Goal: Task Accomplishment & Management: Manage account settings

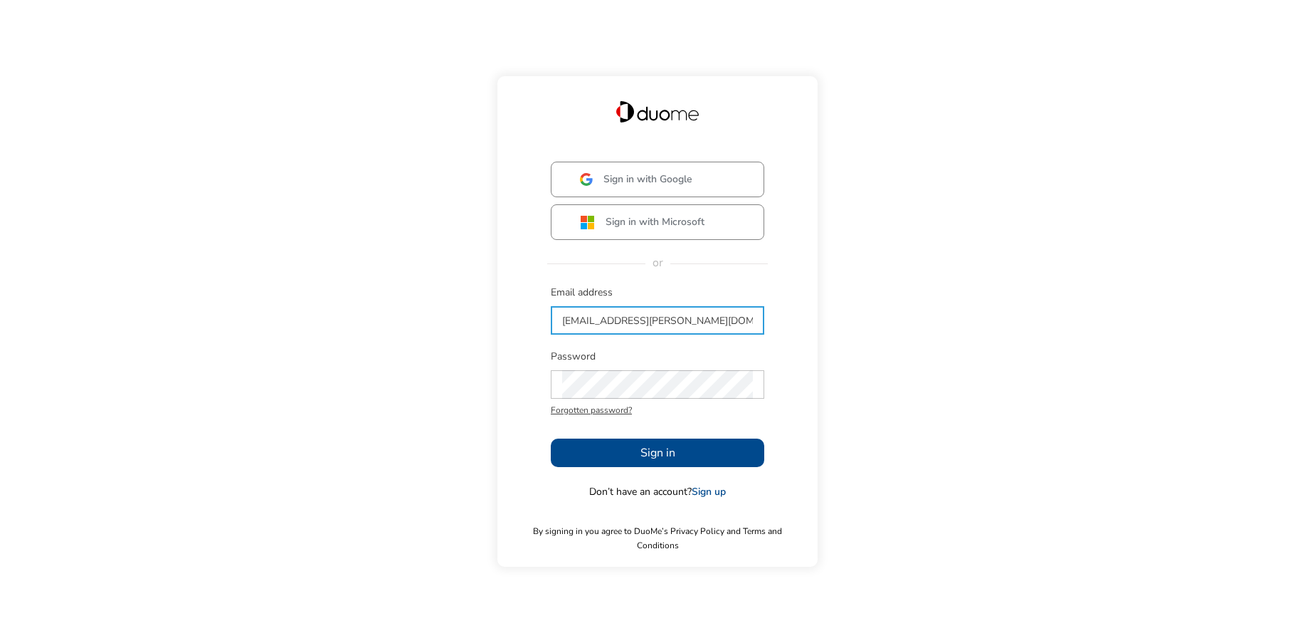
type input "[EMAIL_ADDRESS][PERSON_NAME][DOMAIN_NAME]"
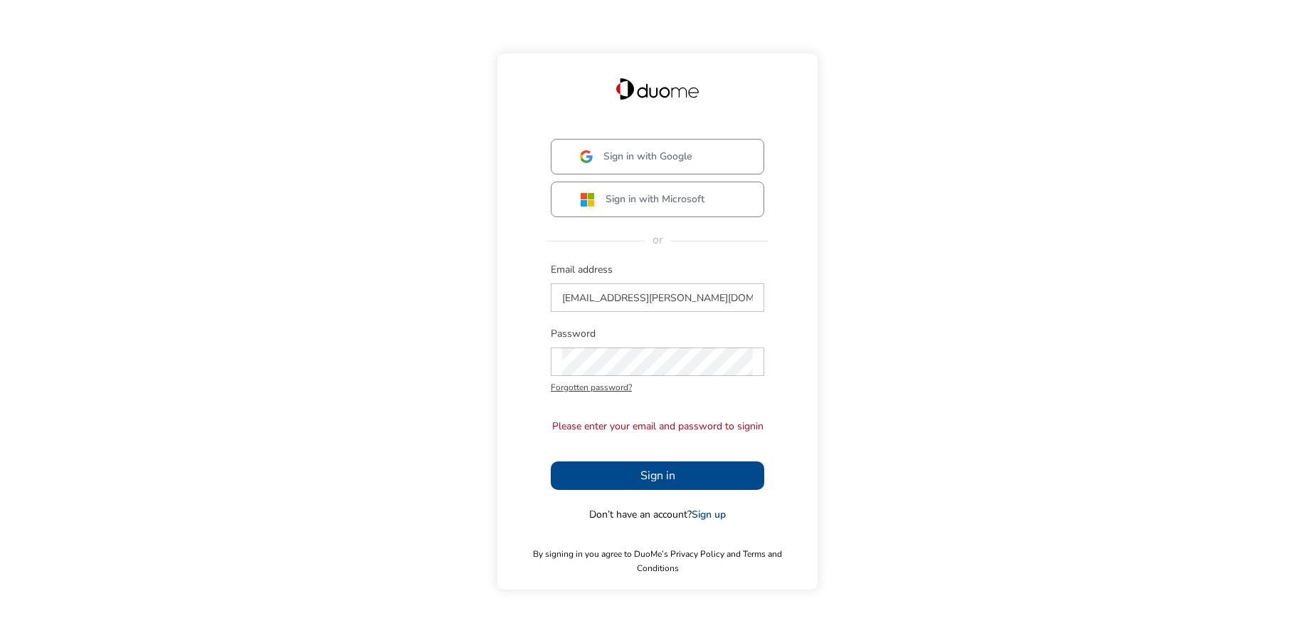
click at [700, 480] on button "Sign in" at bounding box center [658, 475] width 214 height 28
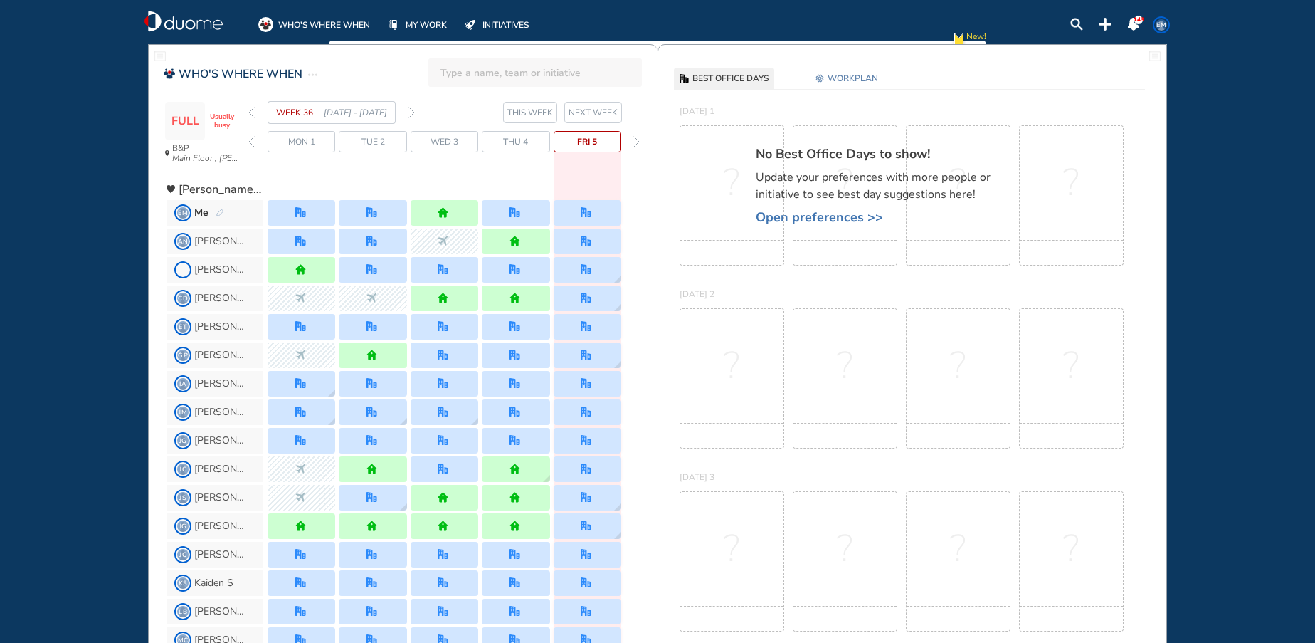
click at [451, 211] on div at bounding box center [445, 213] width 68 height 26
click at [223, 212] on img "pen-edit" at bounding box center [220, 213] width 9 height 9
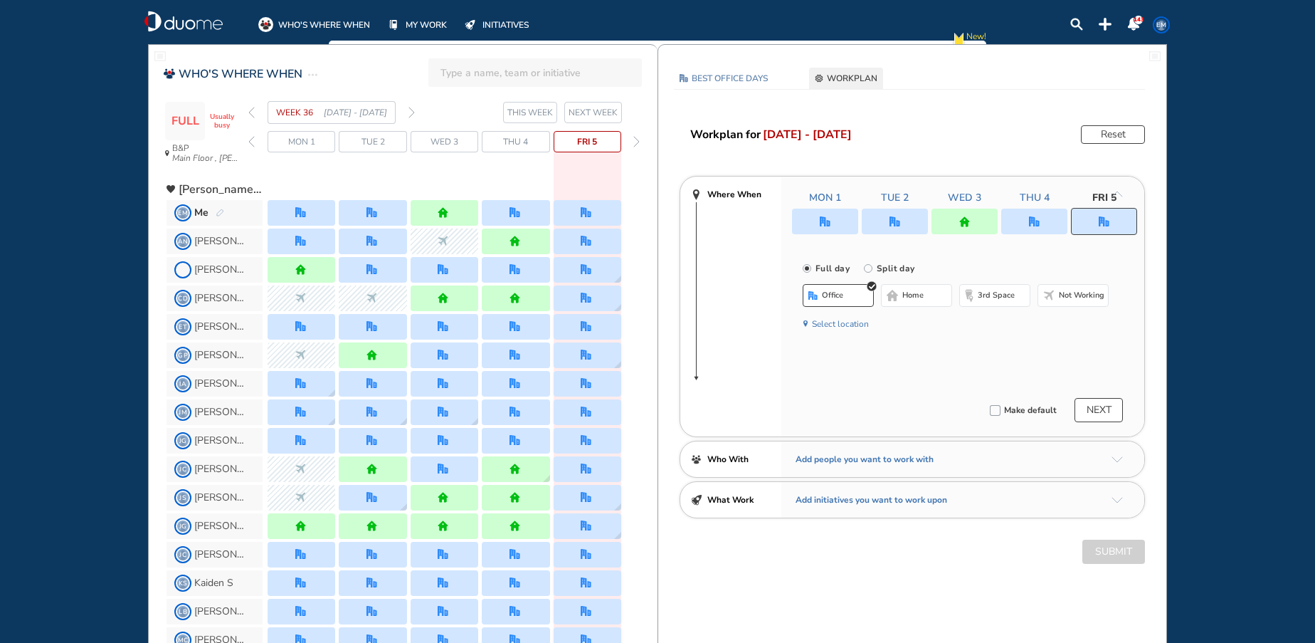
click at [970, 224] on div at bounding box center [964, 222] width 345 height 26
click at [968, 229] on div at bounding box center [964, 222] width 345 height 26
click at [848, 290] on button "office" at bounding box center [838, 295] width 71 height 23
click at [637, 139] on img "forward day" at bounding box center [636, 141] width 6 height 11
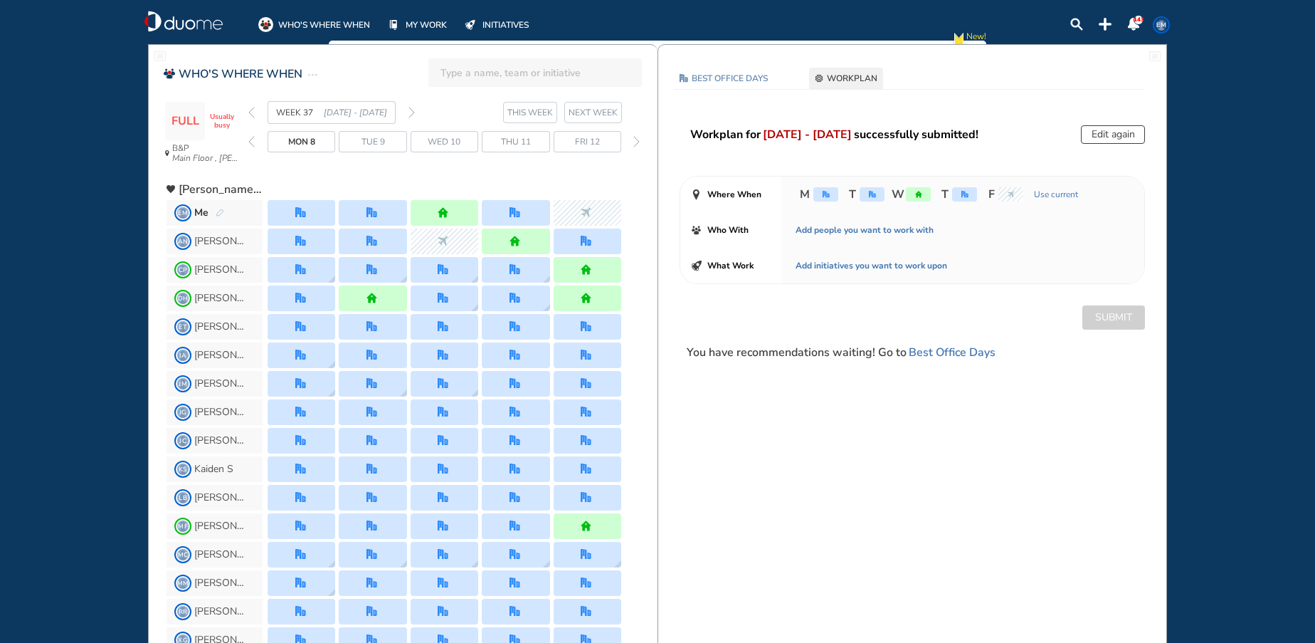
click at [224, 214] on span "EM Me" at bounding box center [215, 213] width 96 height 26
click at [218, 213] on img "pen-edit" at bounding box center [220, 213] width 9 height 9
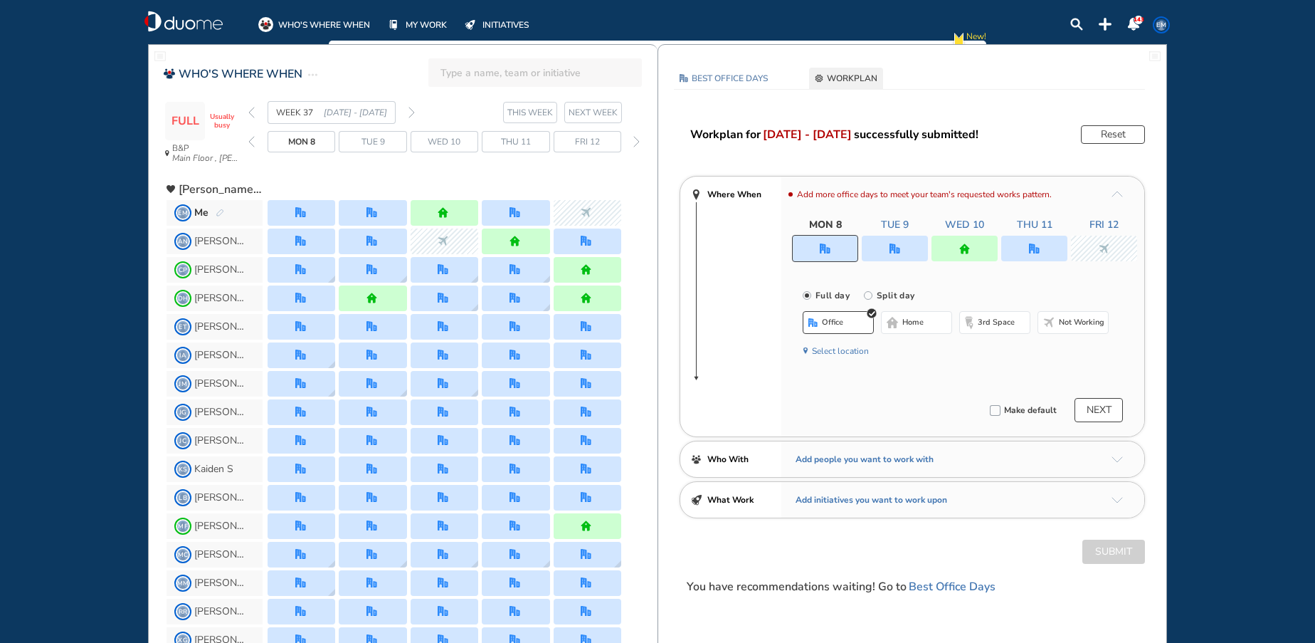
click at [964, 246] on img "home" at bounding box center [964, 248] width 11 height 11
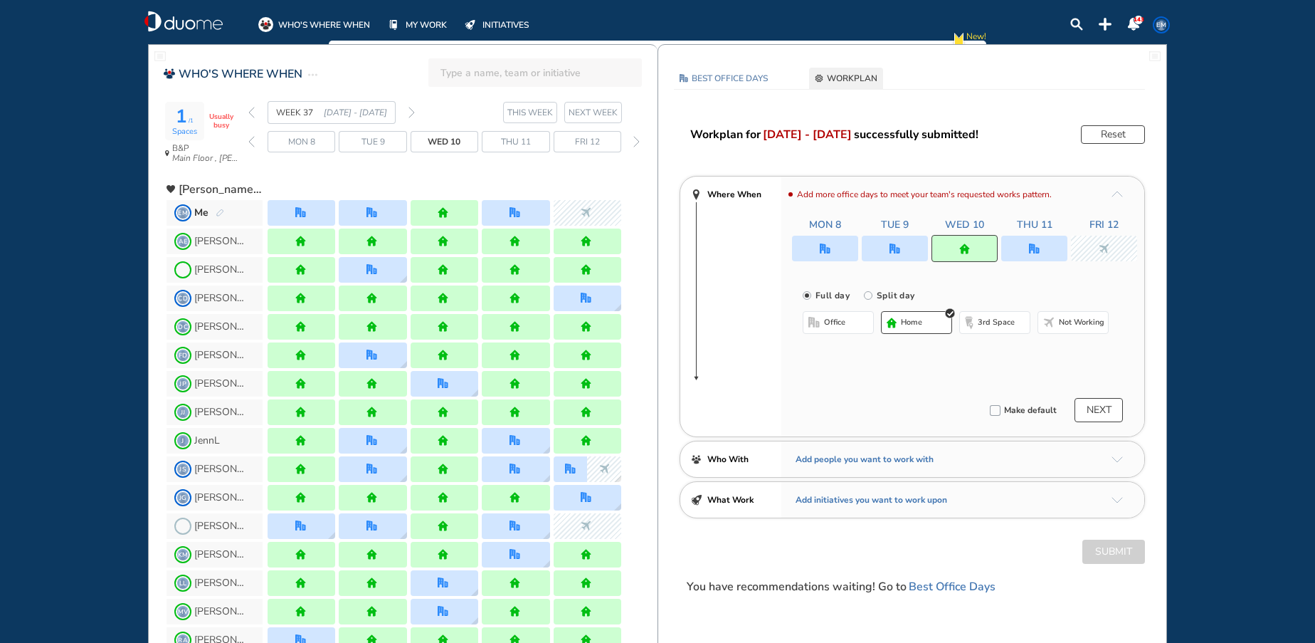
click at [838, 322] on span "office" at bounding box center [834, 322] width 21 height 11
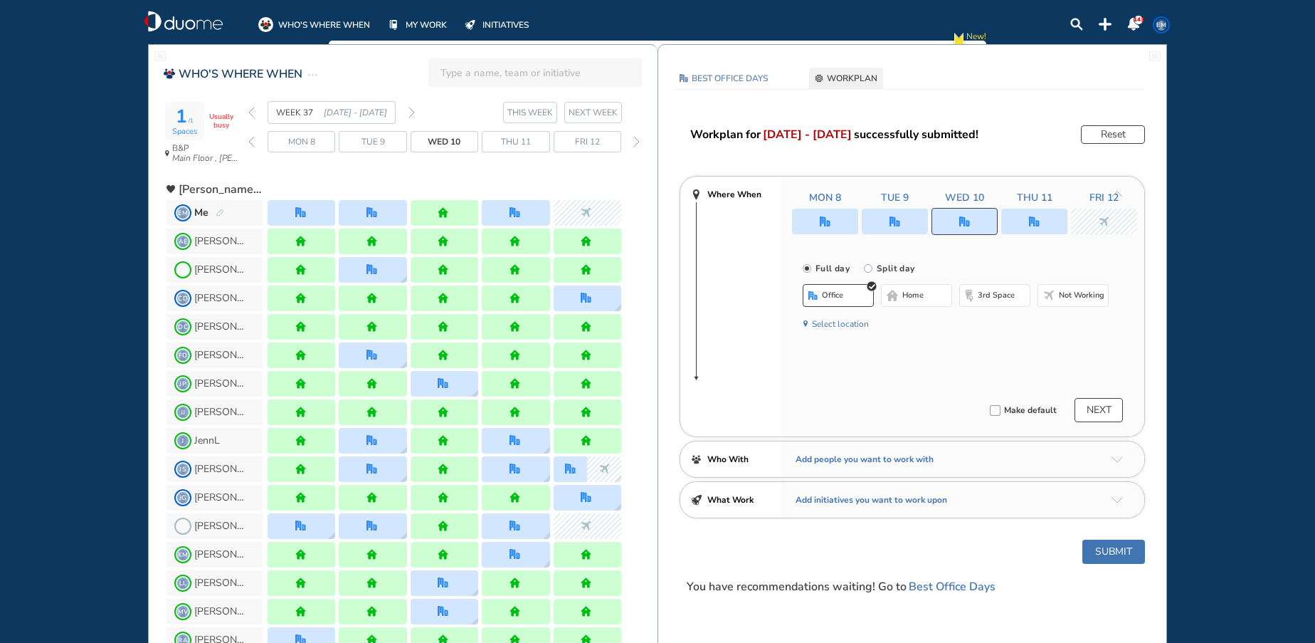
click at [1044, 226] on div at bounding box center [1034, 222] width 66 height 26
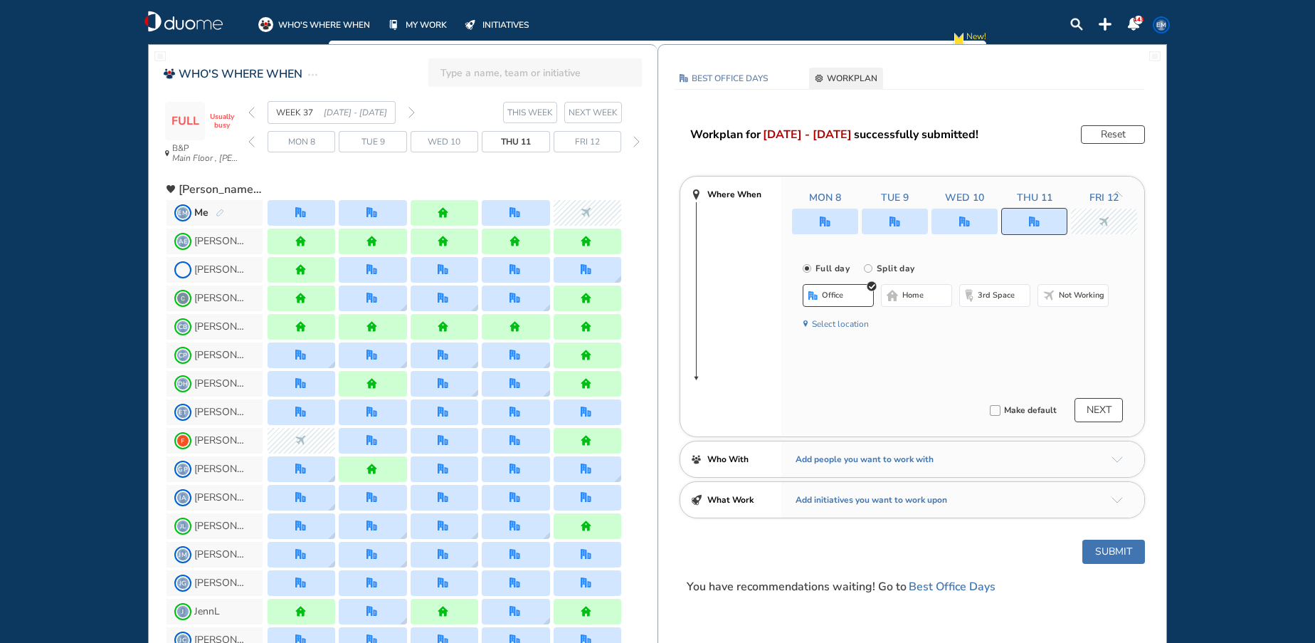
click at [1075, 299] on span "Not working" at bounding box center [1082, 295] width 46 height 11
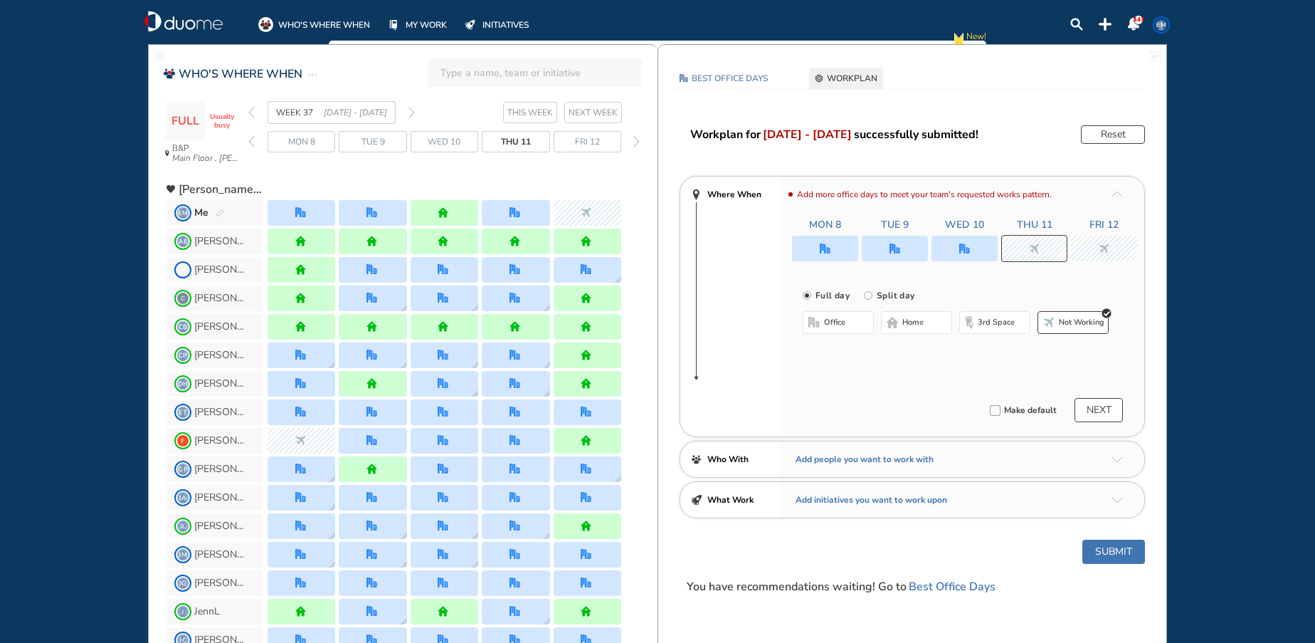
click at [1031, 245] on img "nonworking" at bounding box center [1034, 248] width 11 height 11
click at [869, 294] on input "Split day" at bounding box center [878, 304] width 28 height 28
radio input "true"
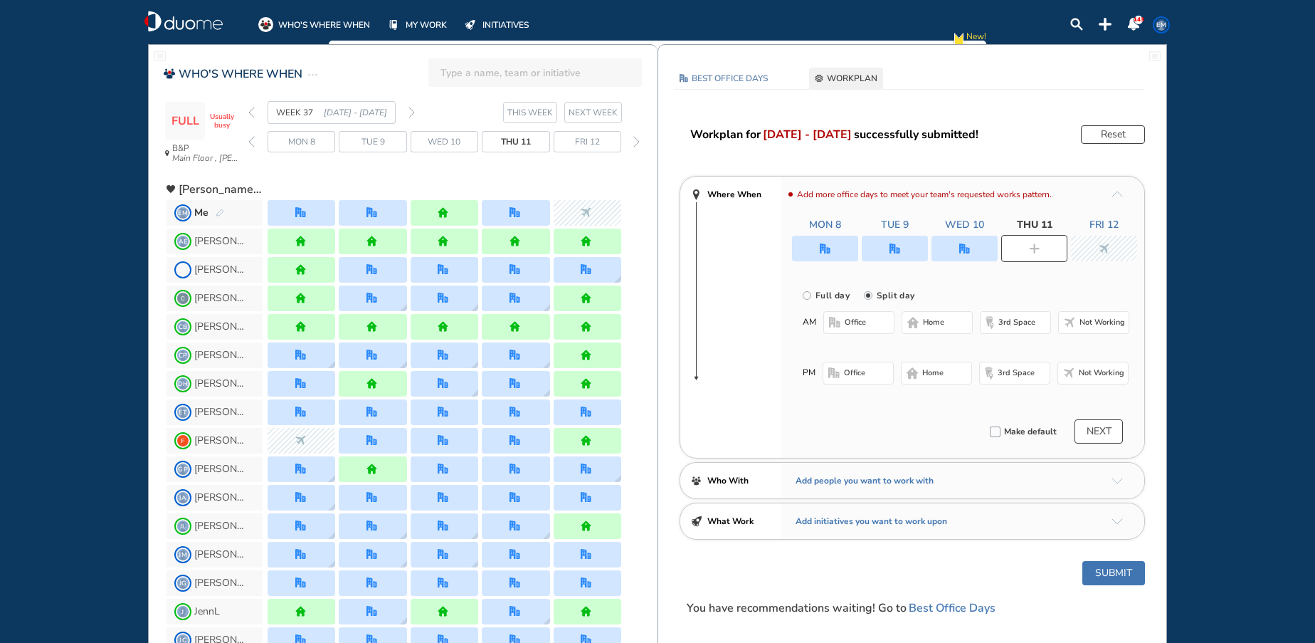
click at [845, 325] on span "office" at bounding box center [855, 322] width 21 height 11
click at [1092, 380] on span "Not working" at bounding box center [1102, 376] width 46 height 11
click at [635, 148] on div "forward day" at bounding box center [637, 141] width 14 height 21
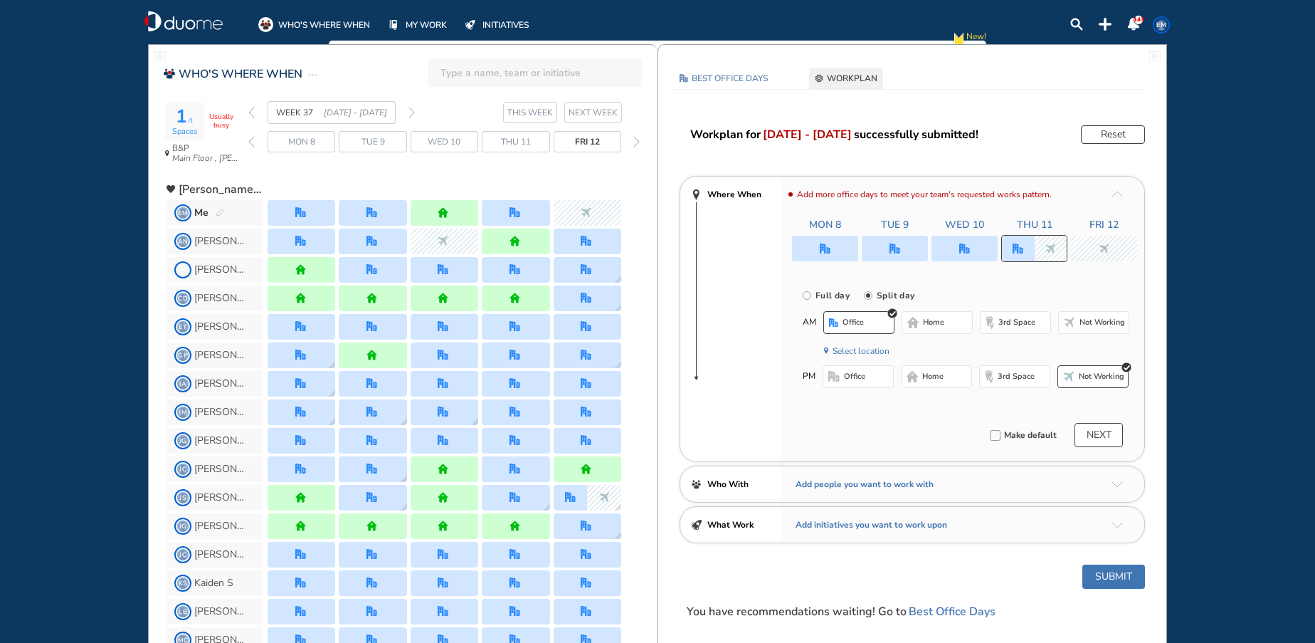
click at [637, 139] on img "forward day" at bounding box center [636, 141] width 6 height 11
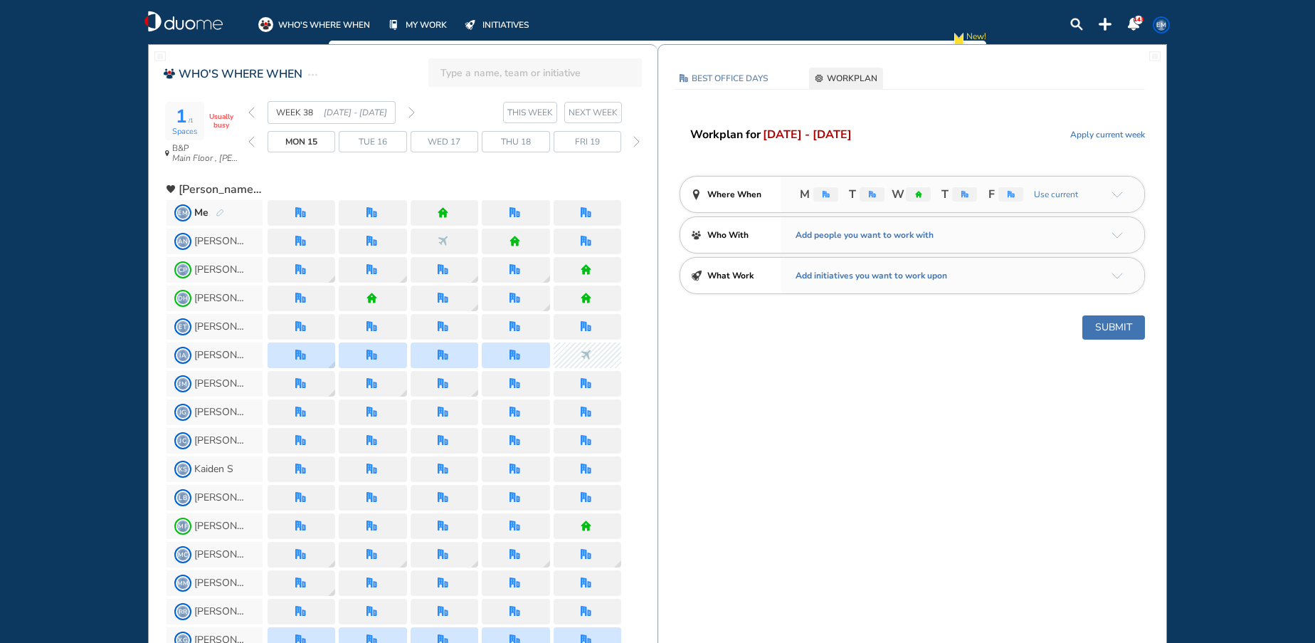
click at [633, 149] on div "forward day" at bounding box center [637, 141] width 14 height 21
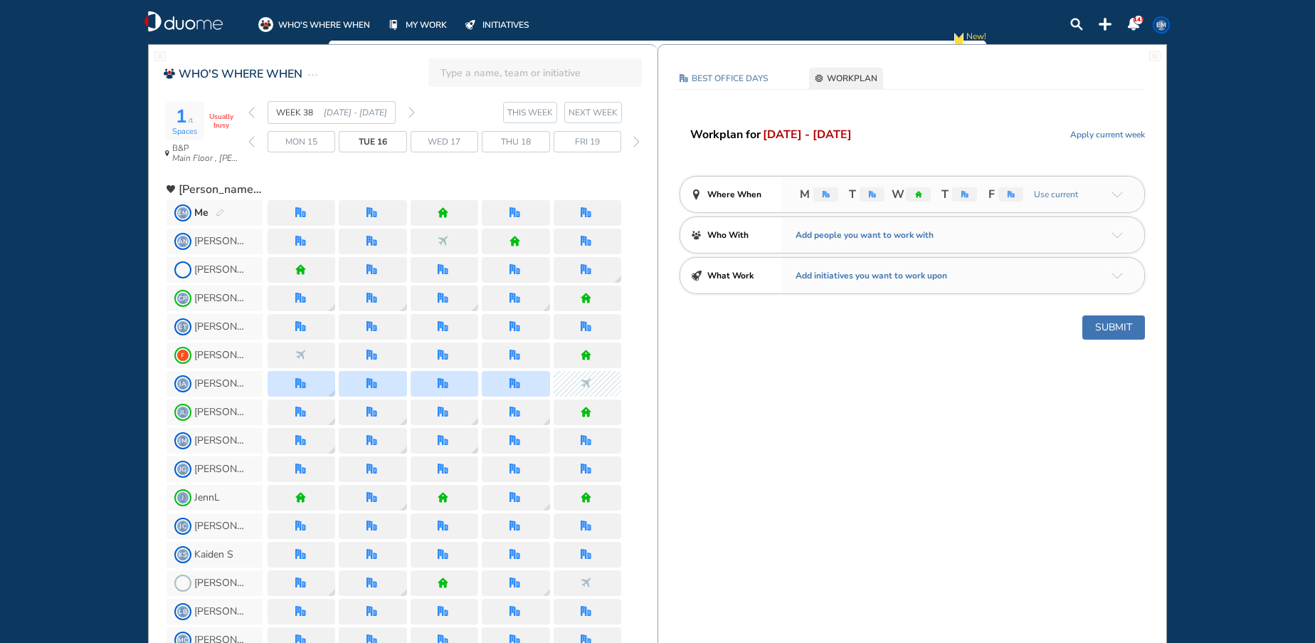
click at [633, 140] on div "forward day" at bounding box center [637, 141] width 14 height 21
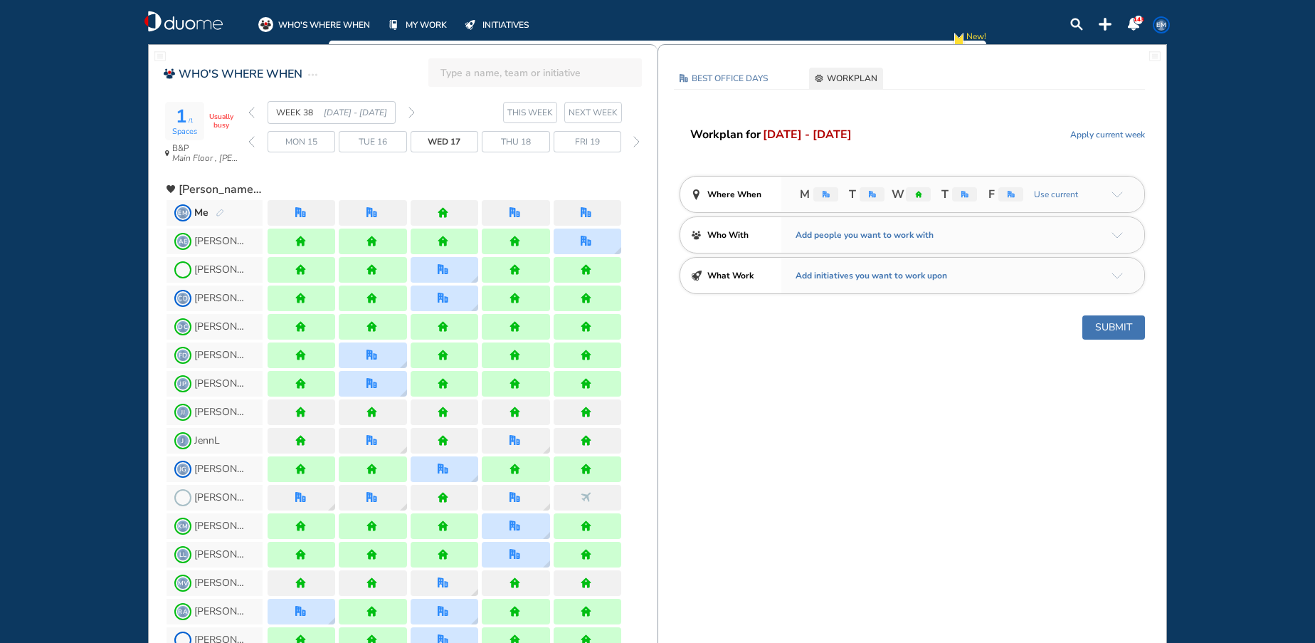
click at [633, 140] on div "forward day" at bounding box center [637, 141] width 14 height 21
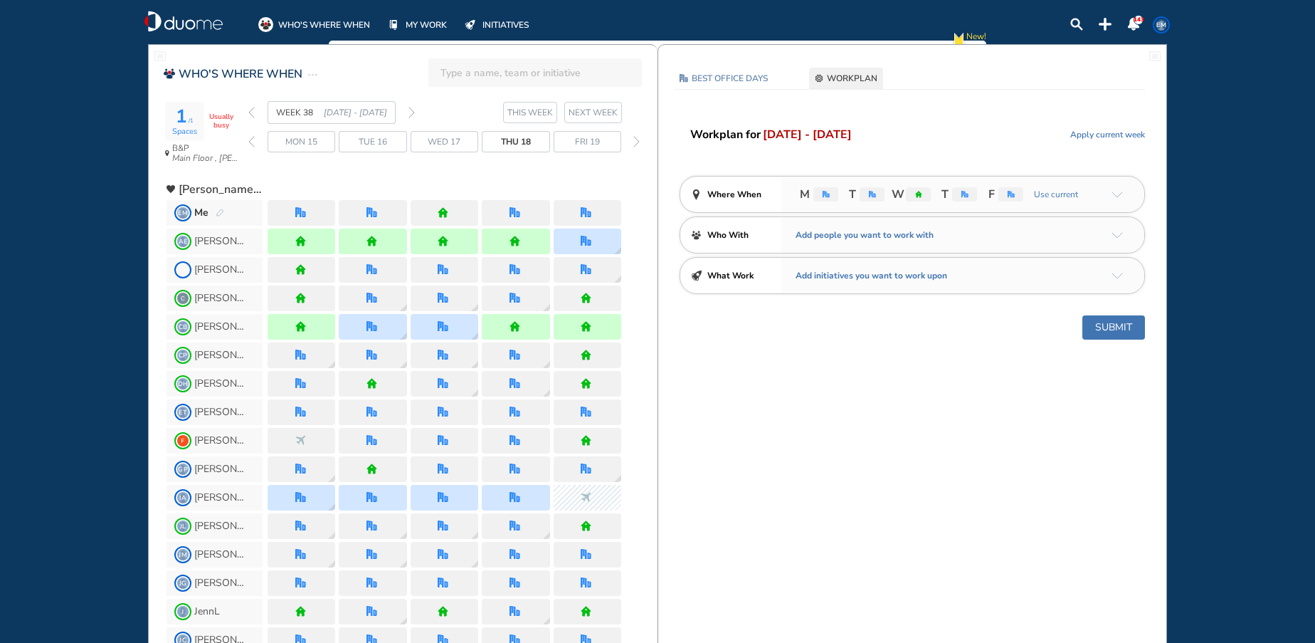
click at [633, 140] on div "forward day" at bounding box center [637, 141] width 14 height 21
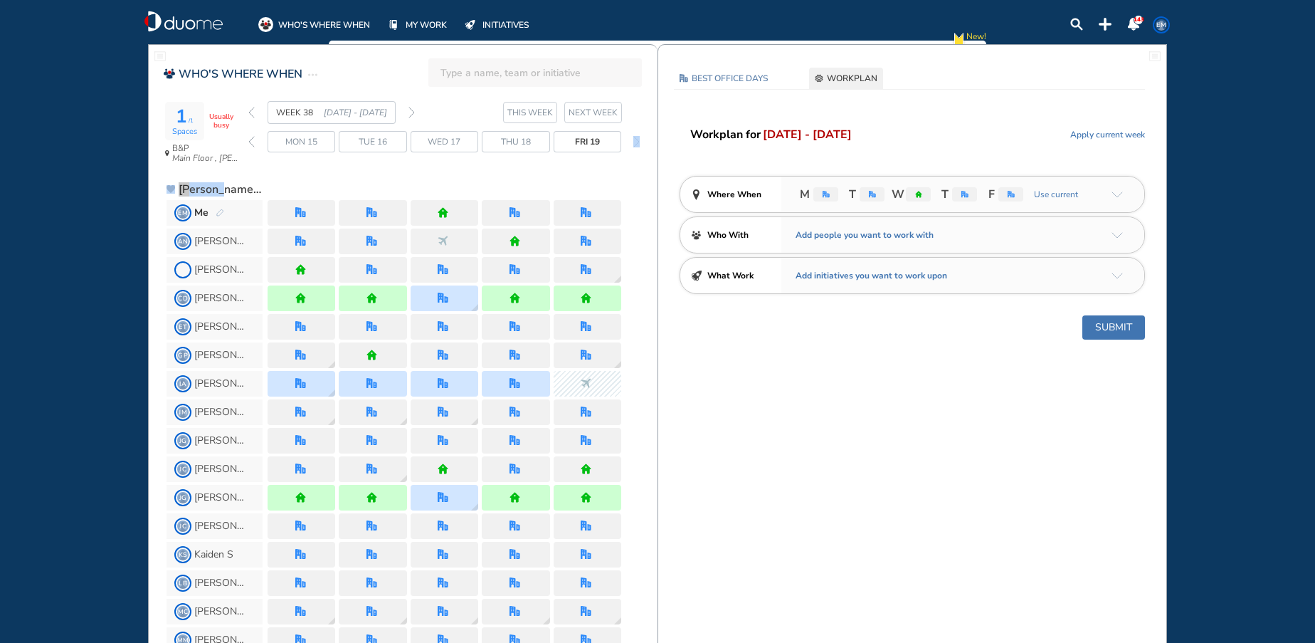
click at [633, 140] on div "forward day" at bounding box center [637, 141] width 14 height 21
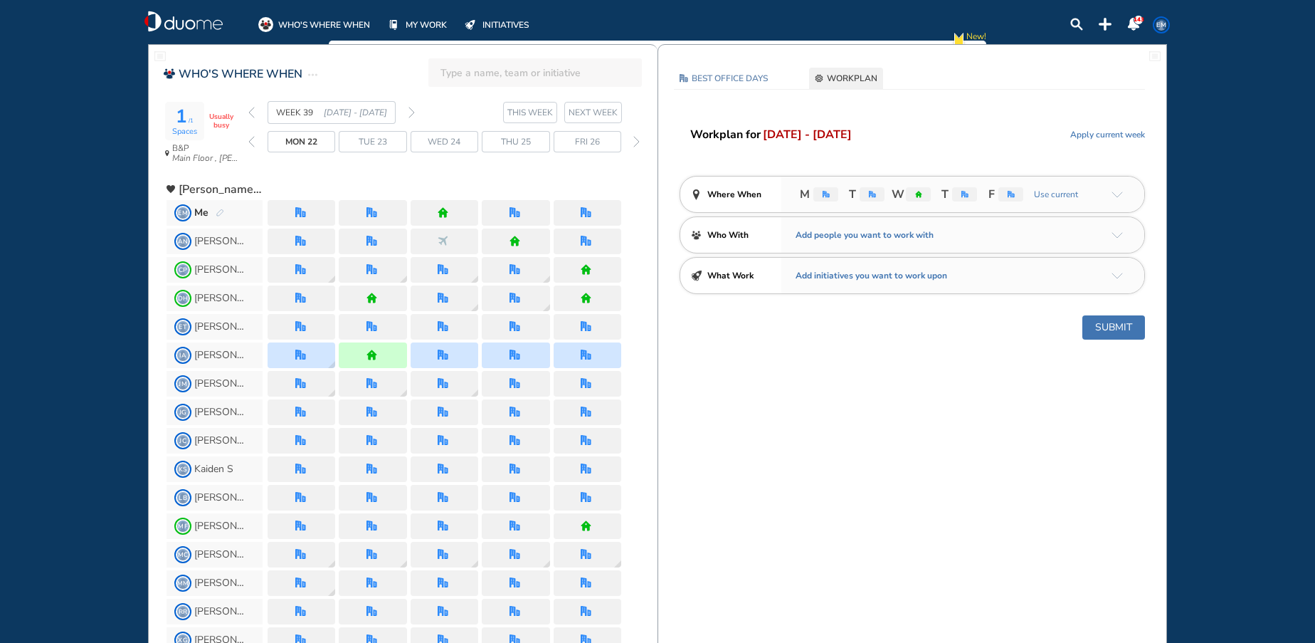
click at [453, 144] on span "Wed 24" at bounding box center [444, 142] width 33 height 14
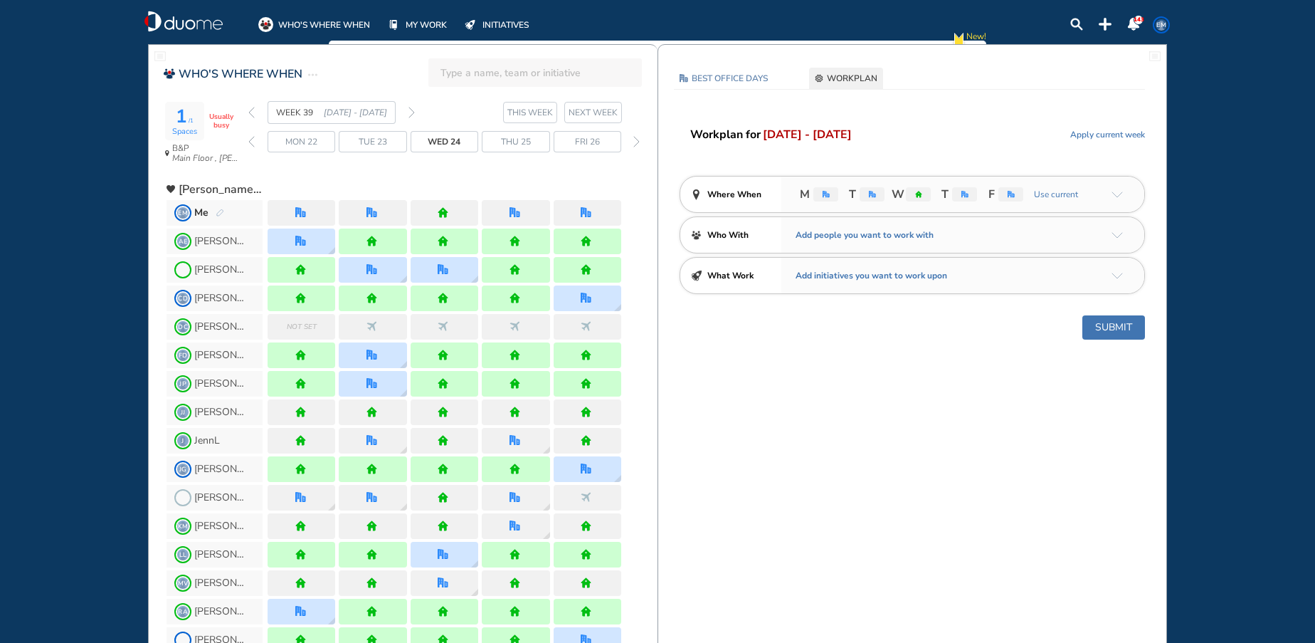
click at [634, 143] on img "forward day" at bounding box center [636, 141] width 6 height 11
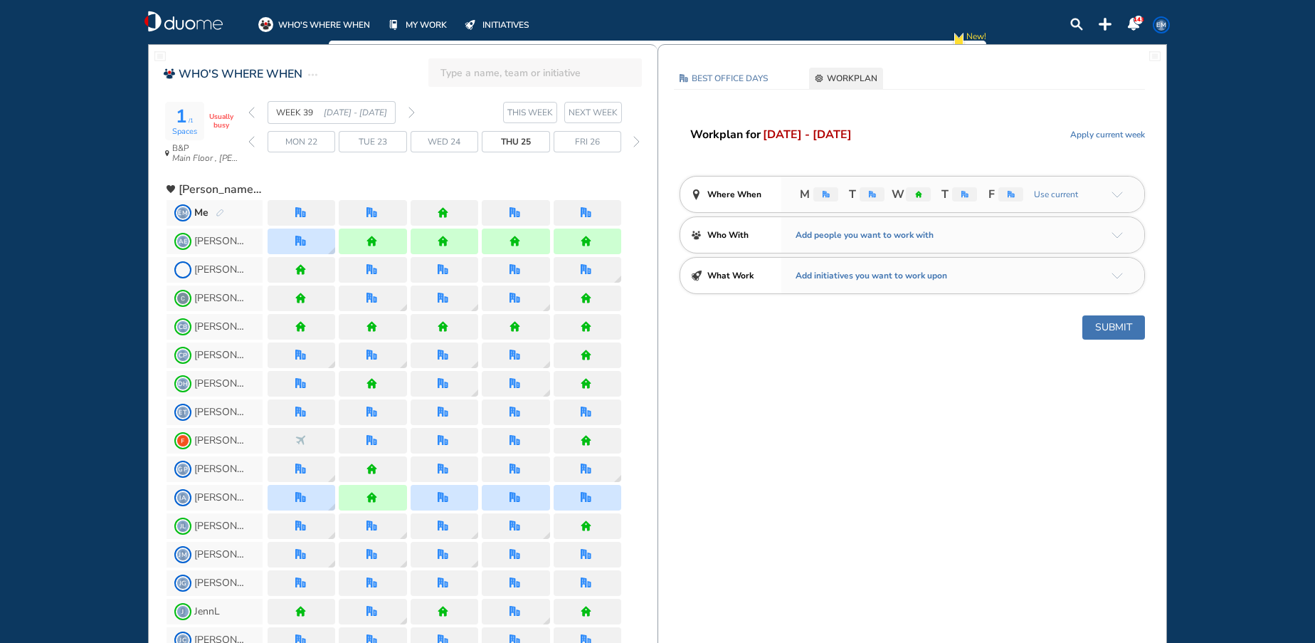
click at [638, 142] on img "forward day" at bounding box center [636, 141] width 6 height 11
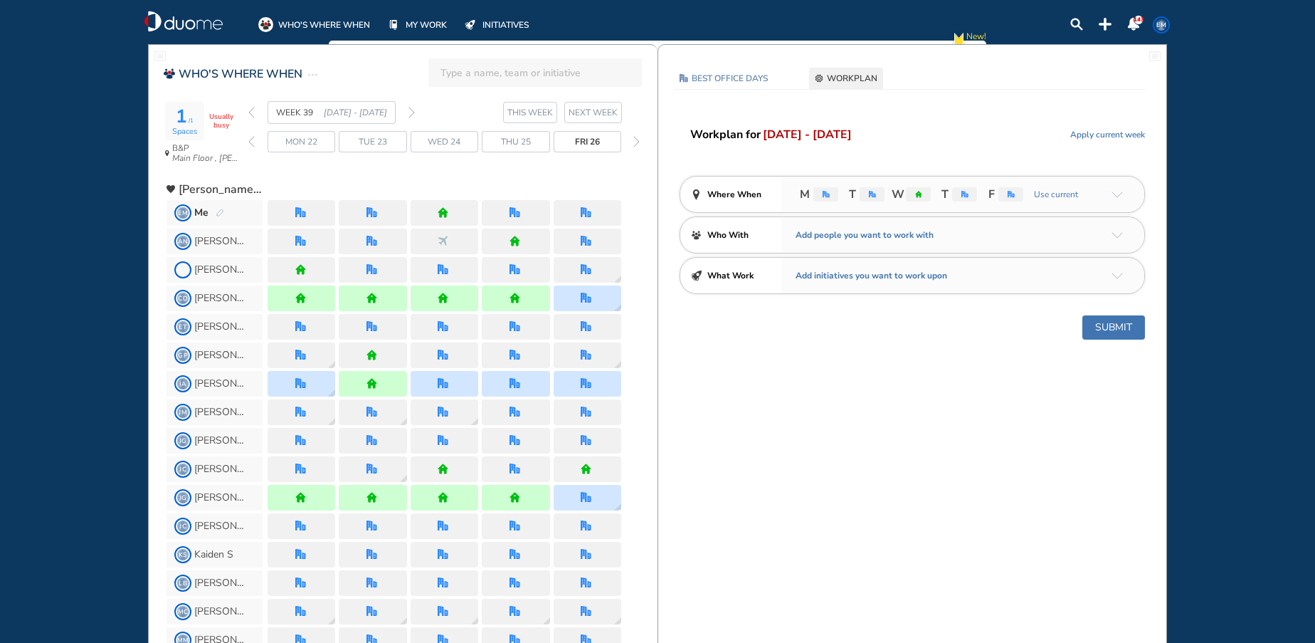
click at [641, 144] on div "forward day" at bounding box center [637, 141] width 14 height 21
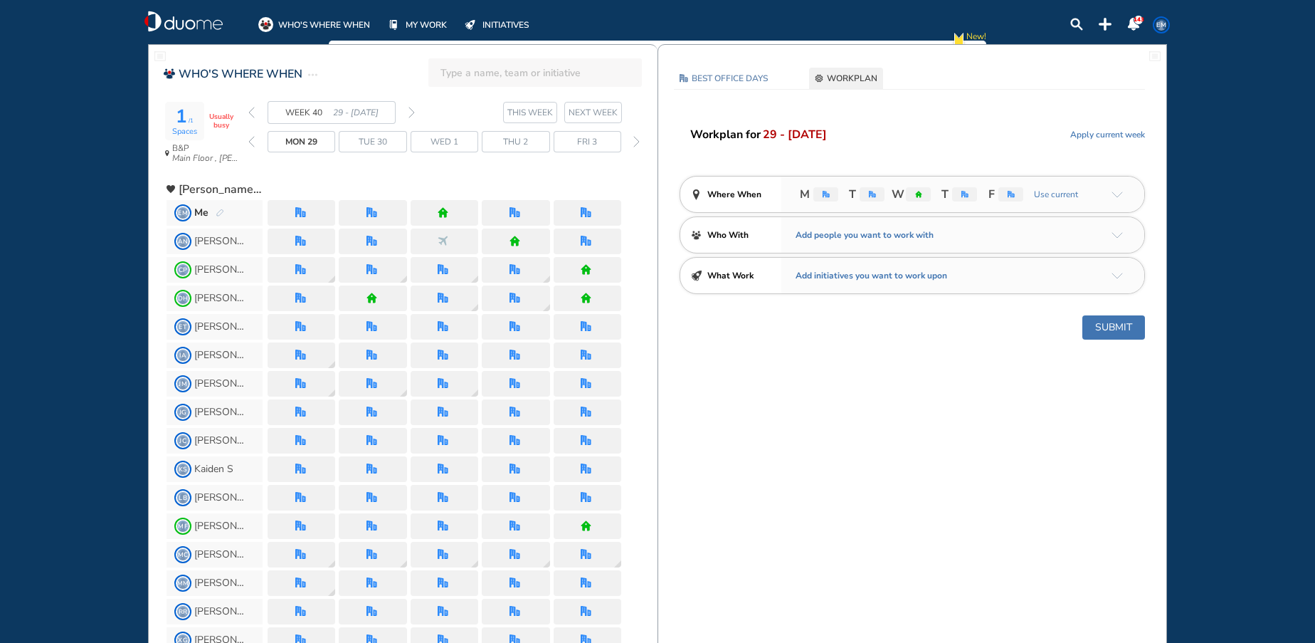
click at [636, 142] on img "forward day" at bounding box center [636, 141] width 6 height 11
click at [218, 213] on img "pen-edit" at bounding box center [220, 213] width 9 height 9
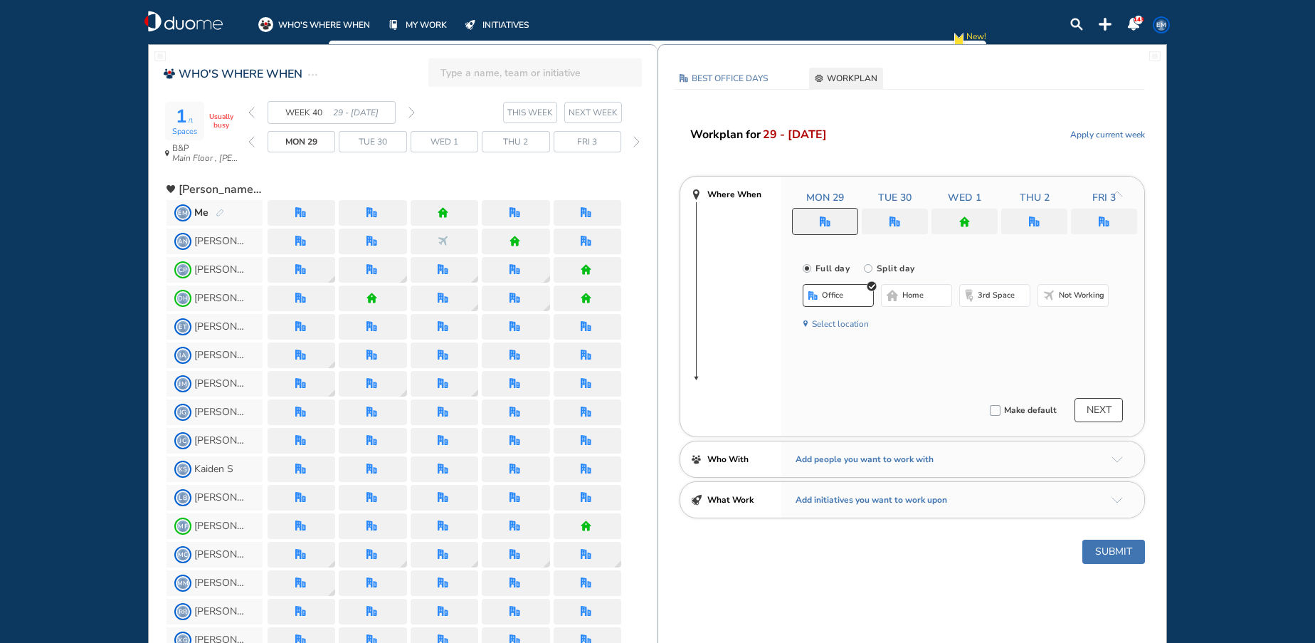
click at [441, 209] on img "home" at bounding box center [443, 212] width 11 height 11
click at [975, 216] on div at bounding box center [965, 222] width 66 height 26
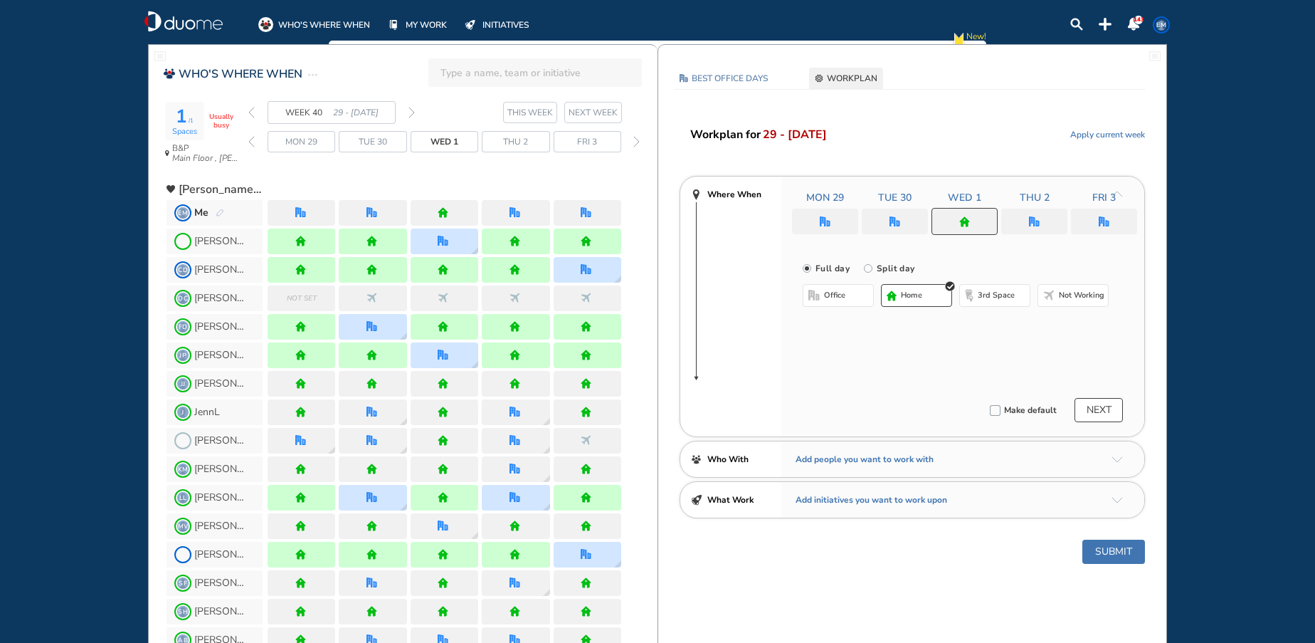
click at [818, 297] on img "office-bdbdbd" at bounding box center [814, 295] width 11 height 11
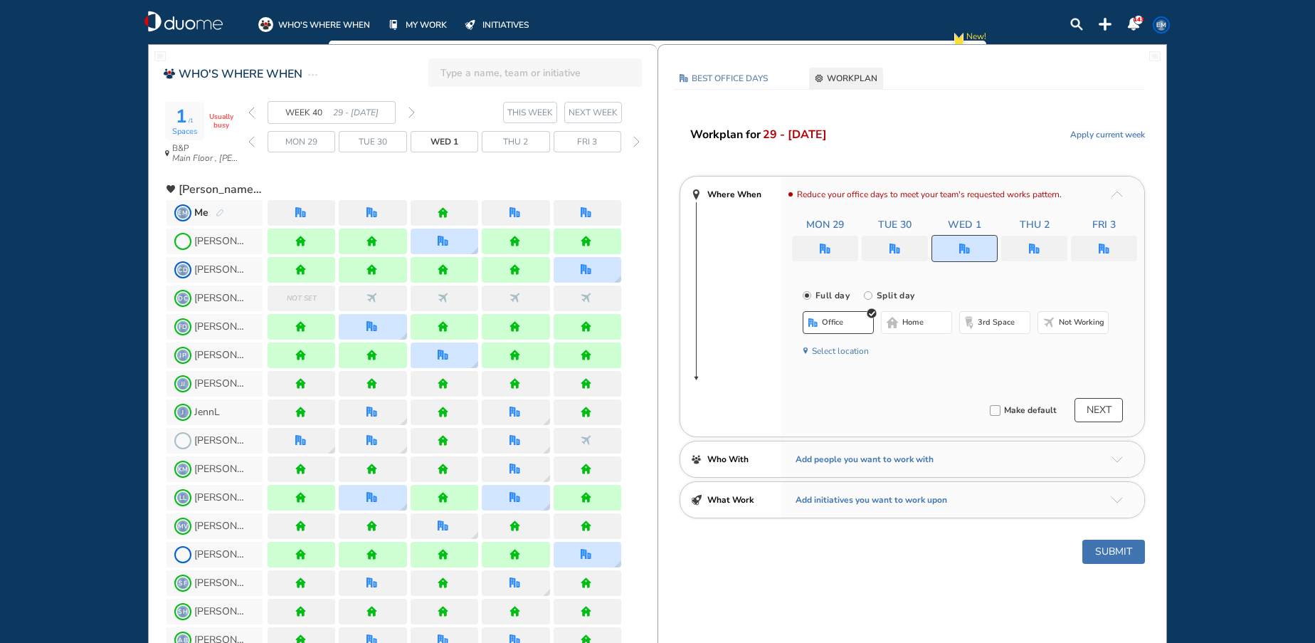
click at [1112, 549] on button "Submit" at bounding box center [1114, 551] width 63 height 24
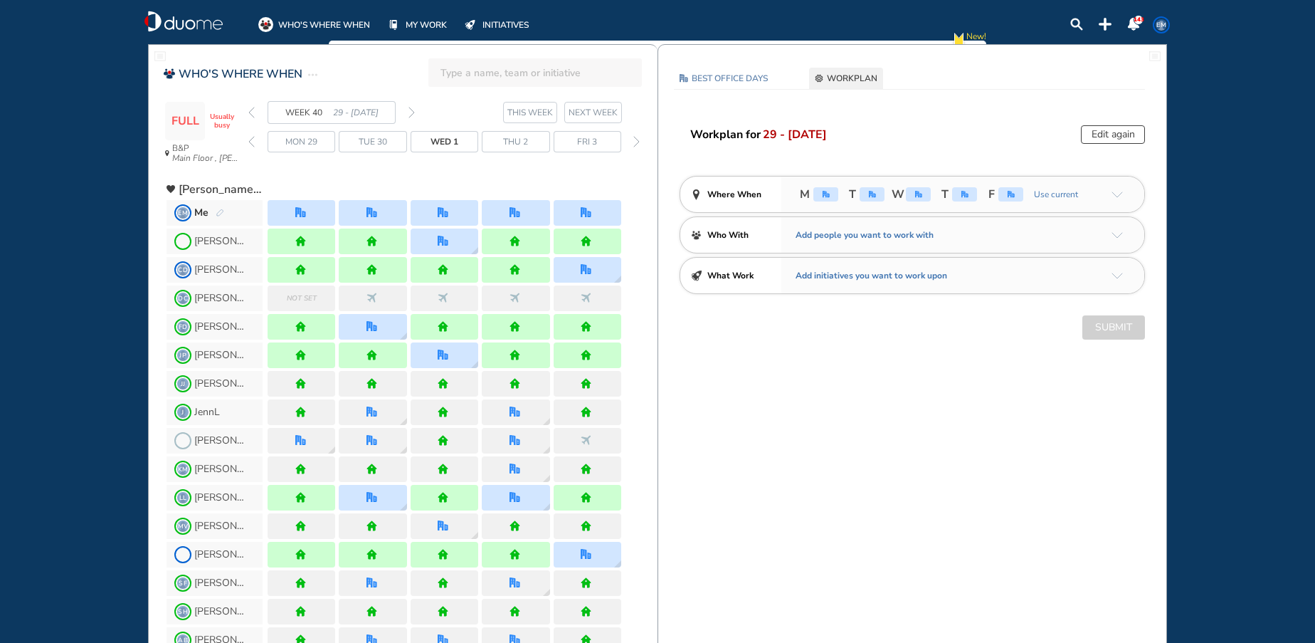
click at [252, 110] on img "back week" at bounding box center [251, 112] width 6 height 11
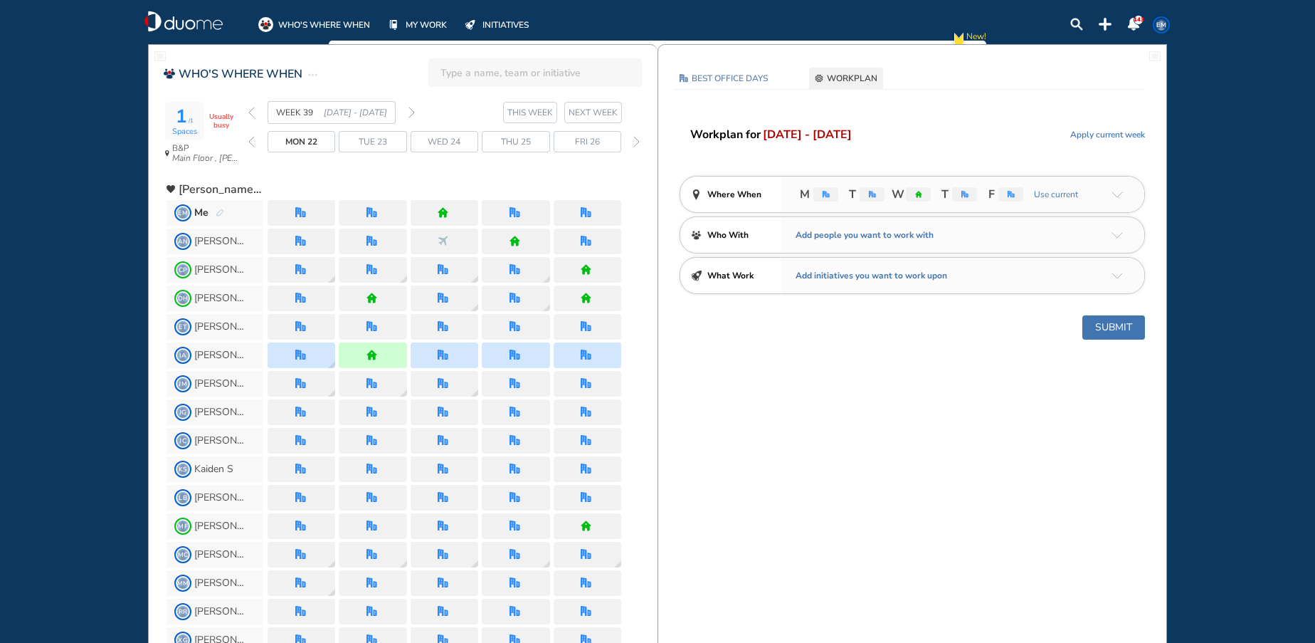
click at [252, 110] on img "back week" at bounding box center [251, 112] width 6 height 11
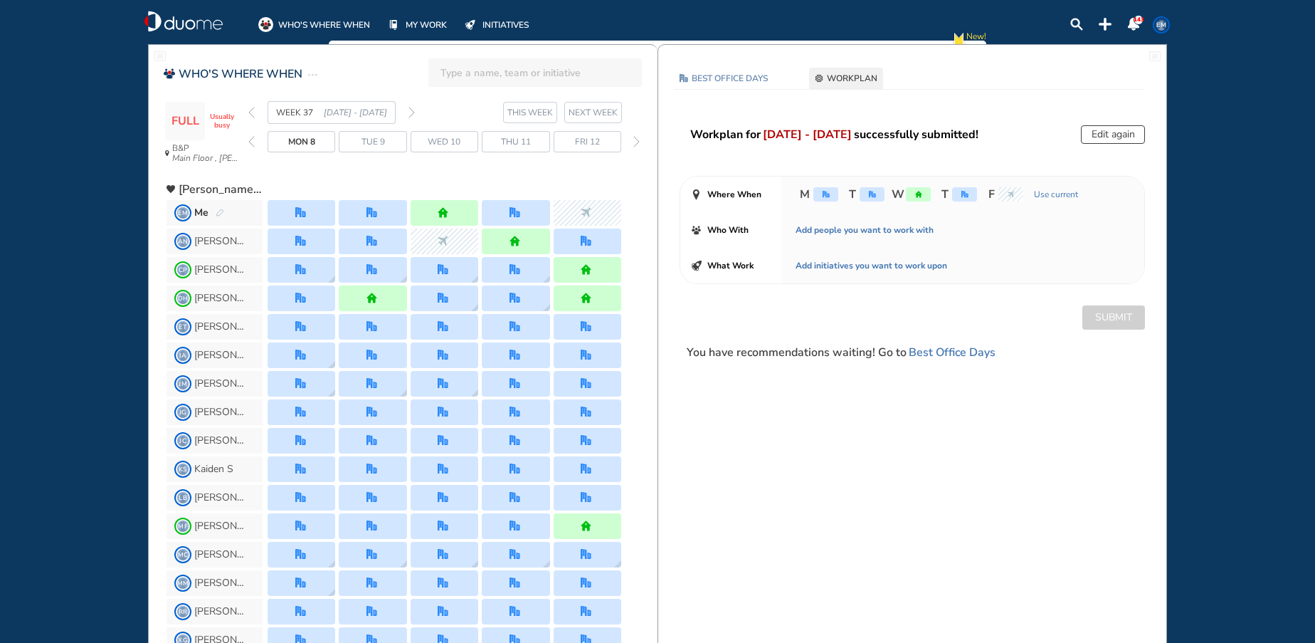
click at [218, 209] on img "pen-edit" at bounding box center [220, 213] width 9 height 9
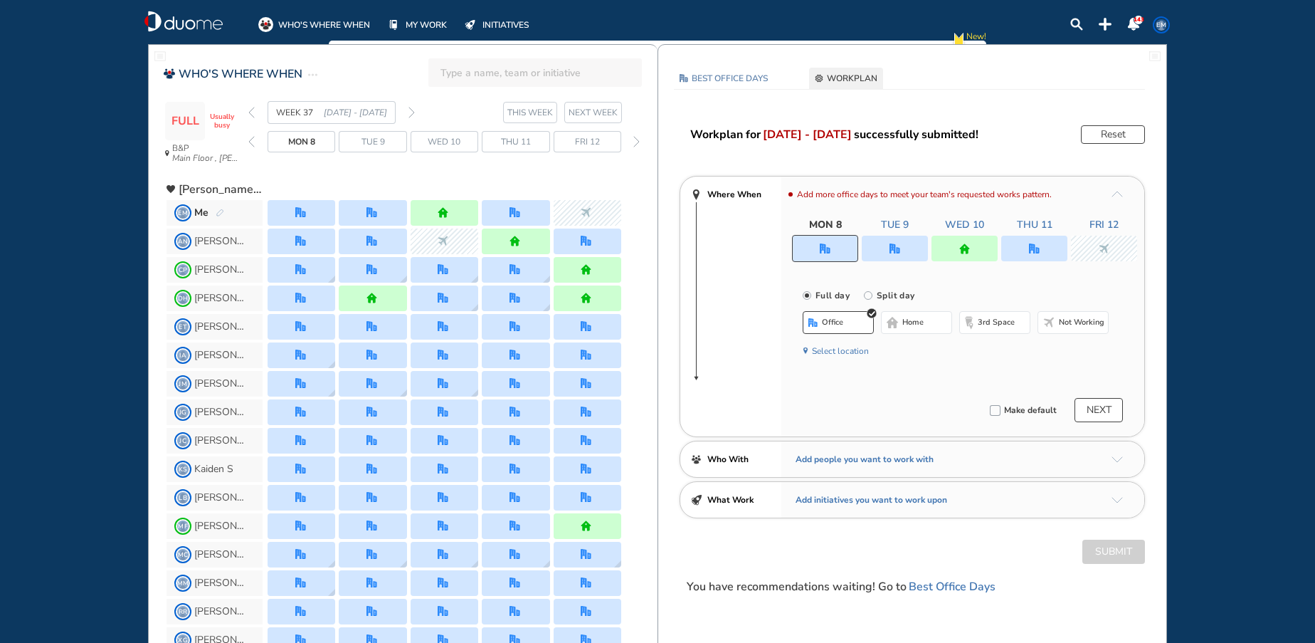
click at [968, 251] on img "home" at bounding box center [964, 248] width 11 height 11
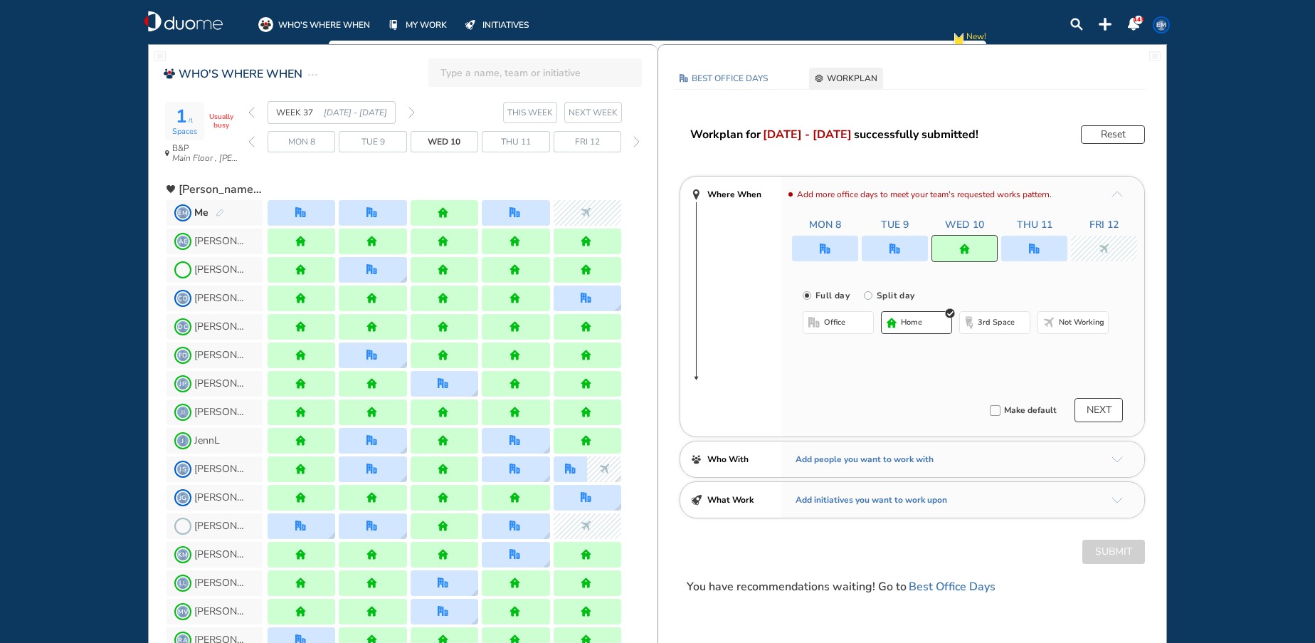
click at [831, 324] on span "office" at bounding box center [834, 322] width 21 height 11
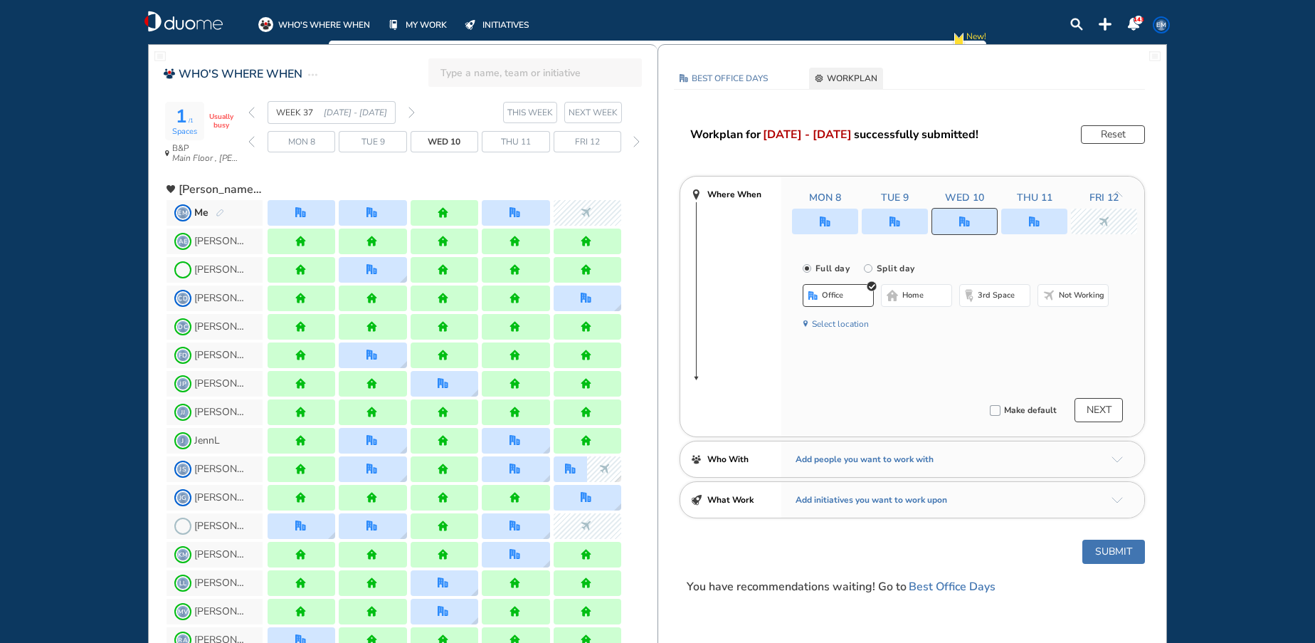
click at [1046, 224] on div at bounding box center [1034, 222] width 66 height 26
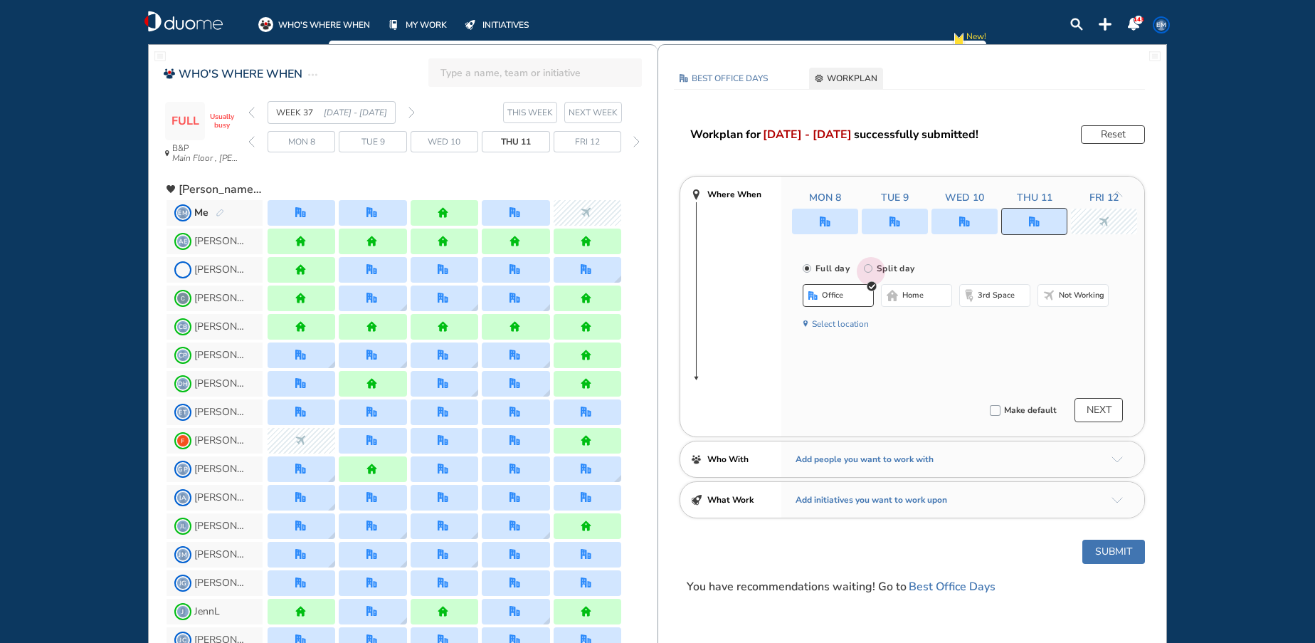
click at [870, 272] on input "Split day" at bounding box center [878, 277] width 28 height 28
radio input "true"
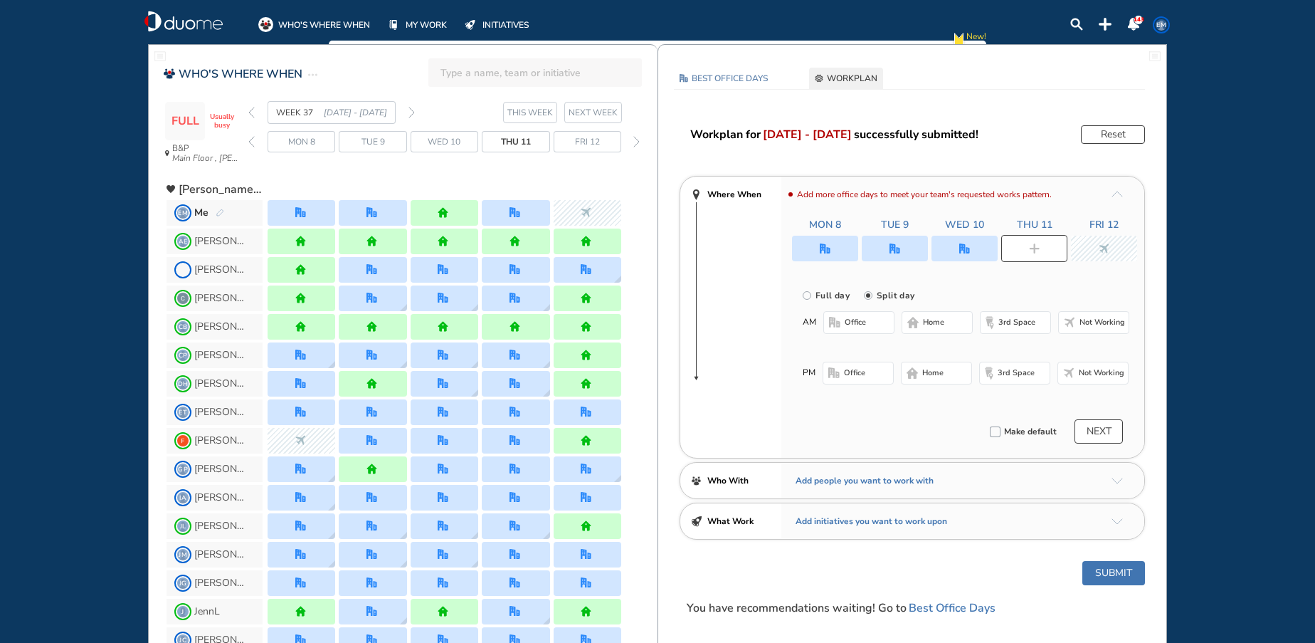
click at [872, 318] on button "office" at bounding box center [858, 322] width 71 height 23
click at [1102, 379] on span "Not working" at bounding box center [1102, 376] width 46 height 11
click at [1107, 579] on button "Submit" at bounding box center [1114, 576] width 63 height 24
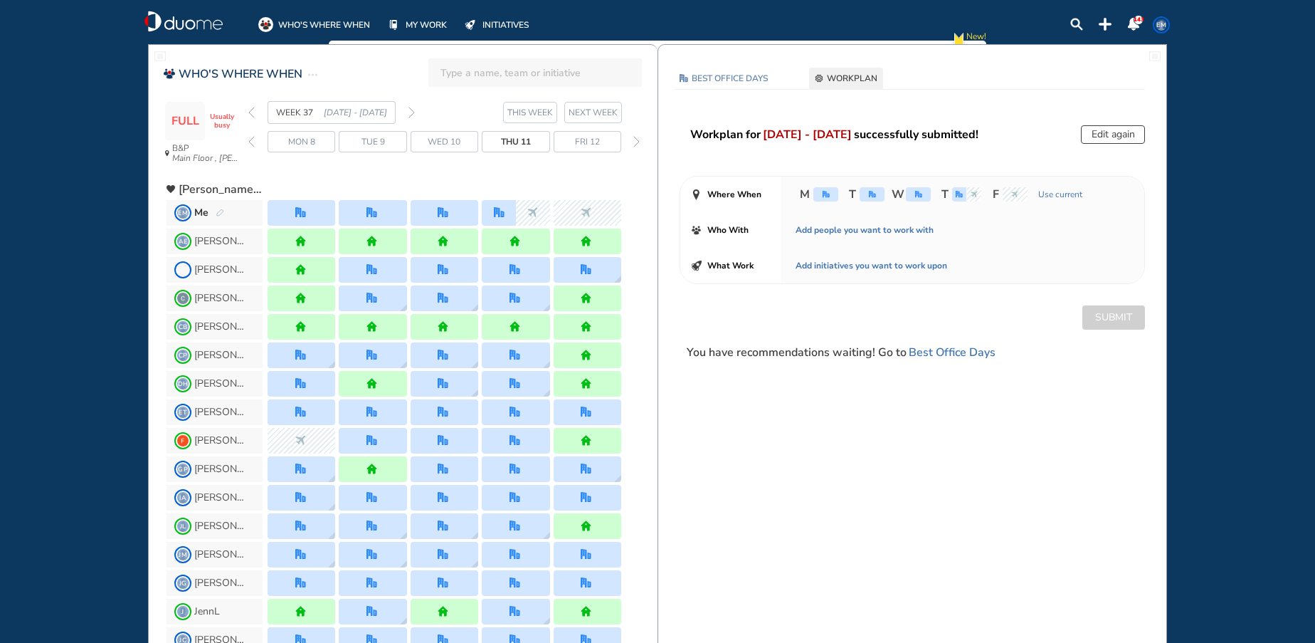
click at [1161, 23] on span "EM" at bounding box center [1161, 24] width 11 height 11
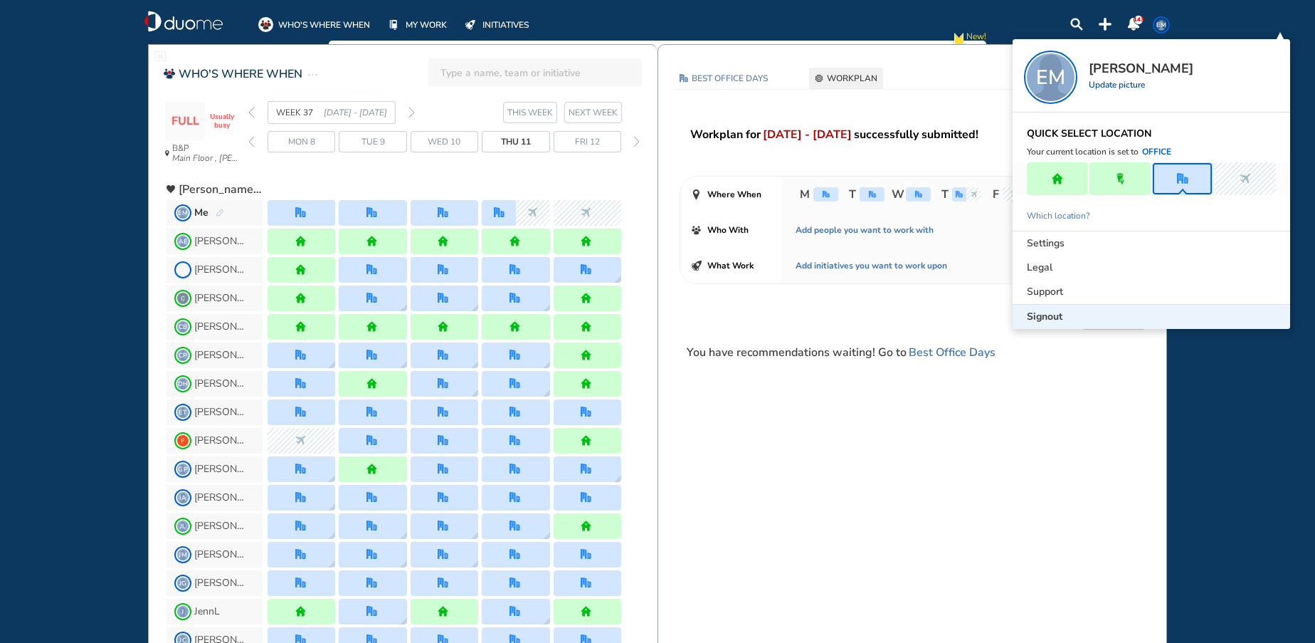
click at [1035, 305] on div "Signout" at bounding box center [1152, 317] width 278 height 24
